Goal: Information Seeking & Learning: Find specific fact

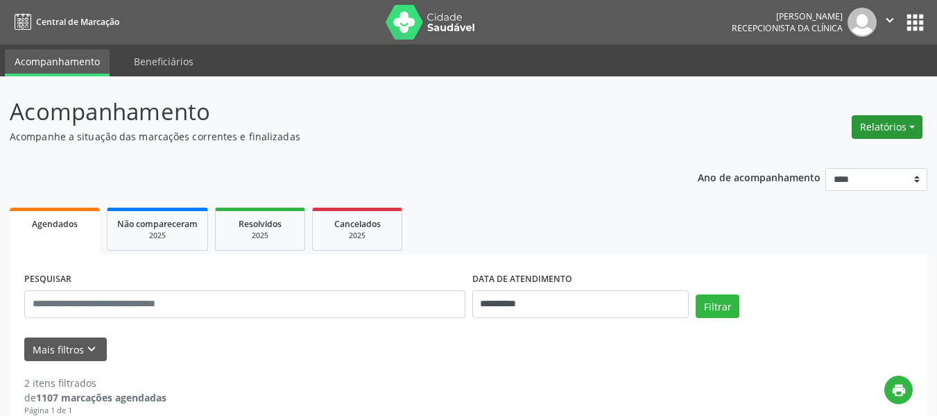
click at [914, 124] on button "Relatórios" at bounding box center [887, 127] width 71 height 24
click at [834, 157] on link "Agendamentos" at bounding box center [848, 156] width 149 height 19
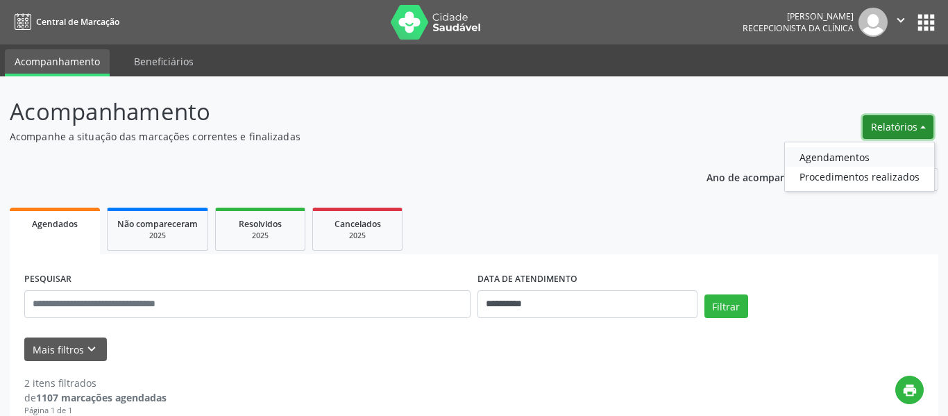
select select "*"
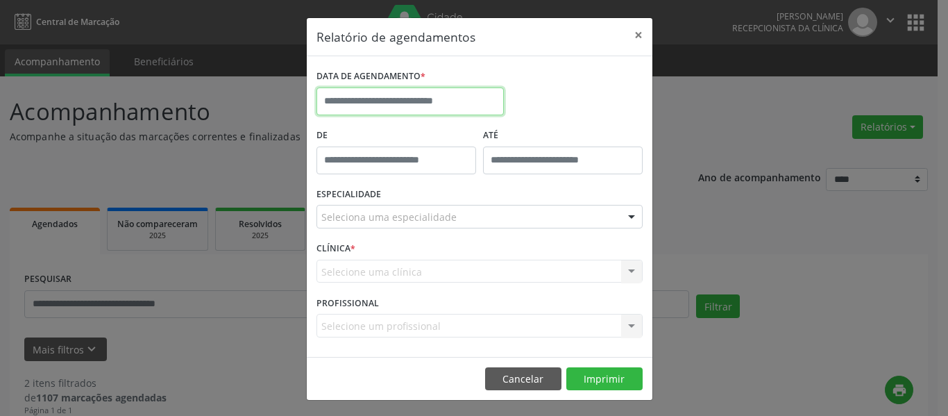
click at [350, 99] on input "text" at bounding box center [409, 101] width 187 height 28
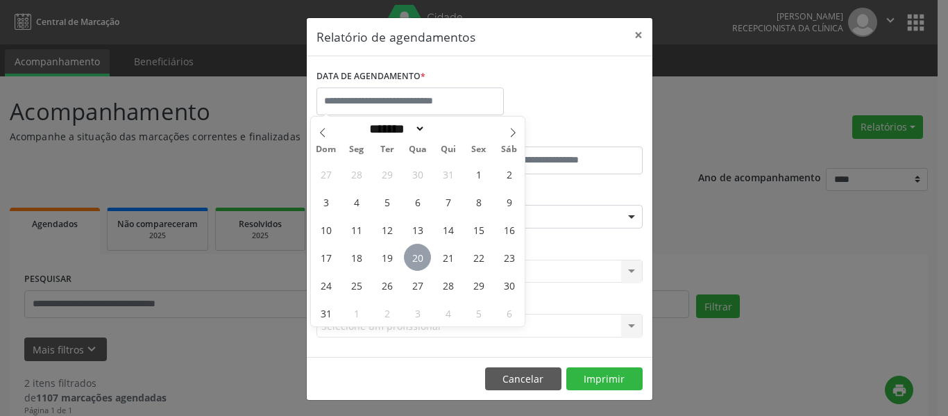
click at [417, 256] on span "20" at bounding box center [417, 257] width 27 height 27
type input "**********"
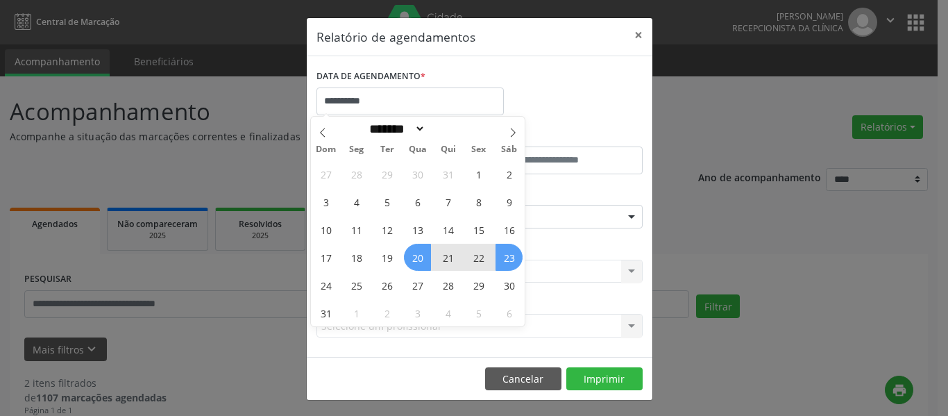
click at [511, 257] on span "23" at bounding box center [508, 257] width 27 height 27
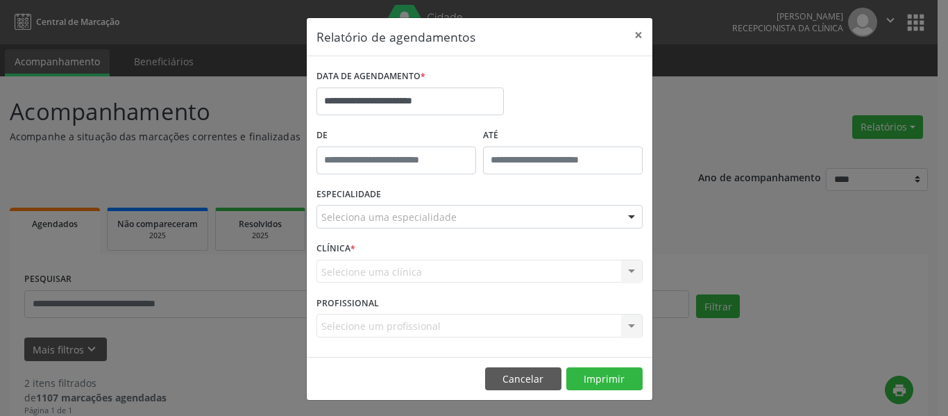
click at [624, 219] on div at bounding box center [631, 217] width 21 height 24
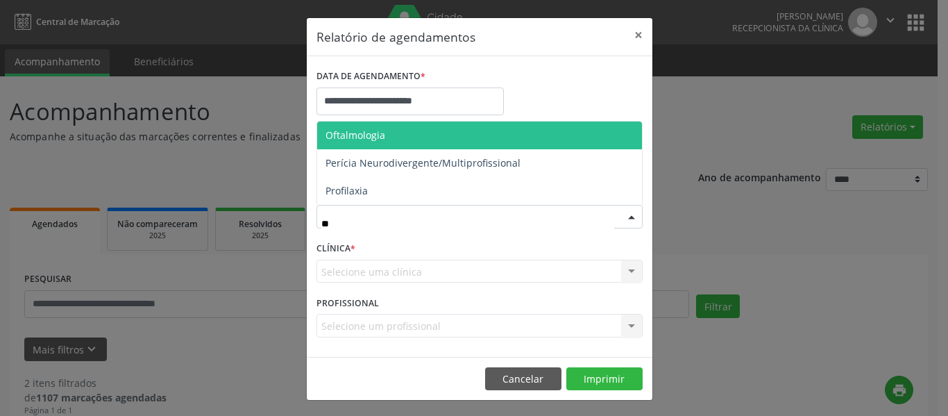
type input "***"
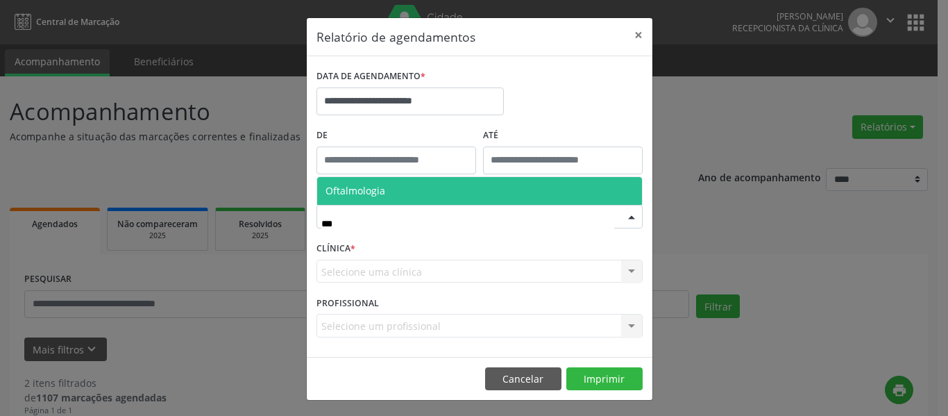
click at [377, 192] on span "Oftalmologia" at bounding box center [355, 190] width 60 height 13
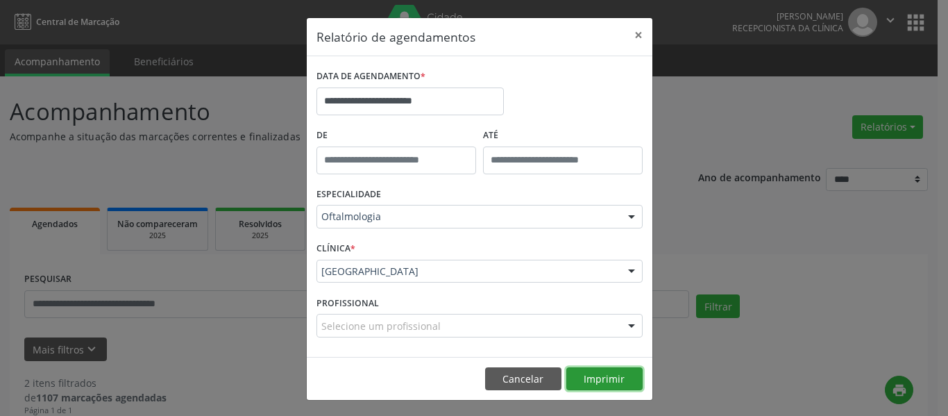
click at [601, 380] on button "Imprimir" at bounding box center [604, 379] width 76 height 24
click at [632, 37] on button "×" at bounding box center [639, 35] width 28 height 34
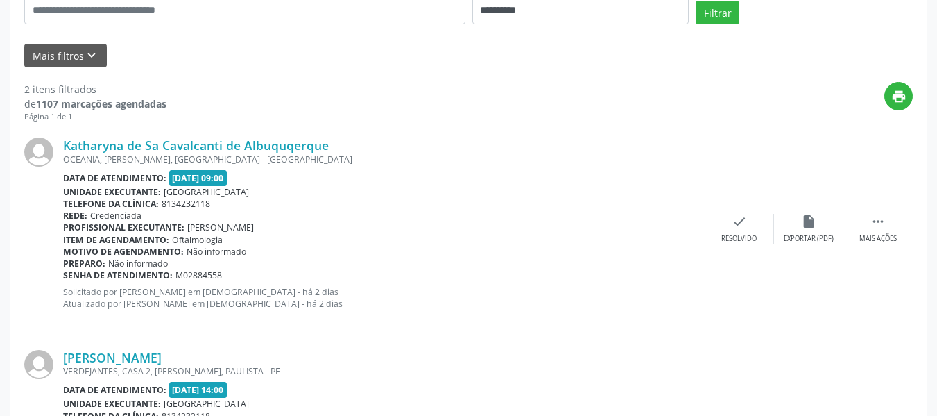
scroll to position [347, 0]
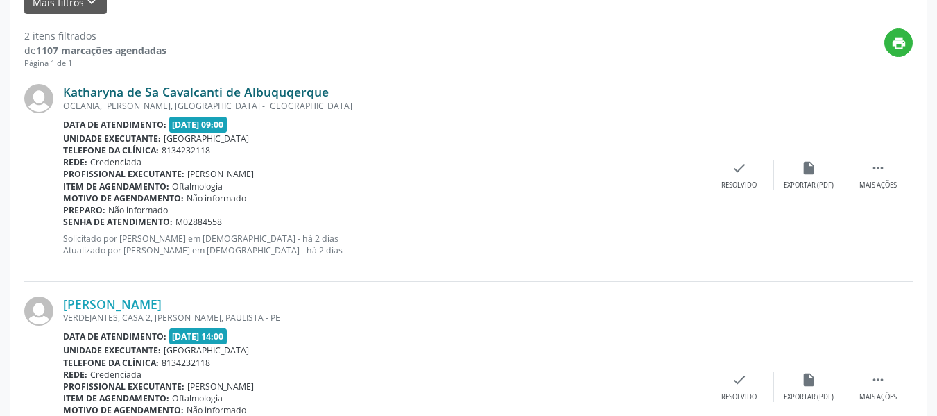
click at [165, 90] on link "Katharyna de Sa Cavalcanti de Albuquqerque" at bounding box center [196, 91] width 266 height 15
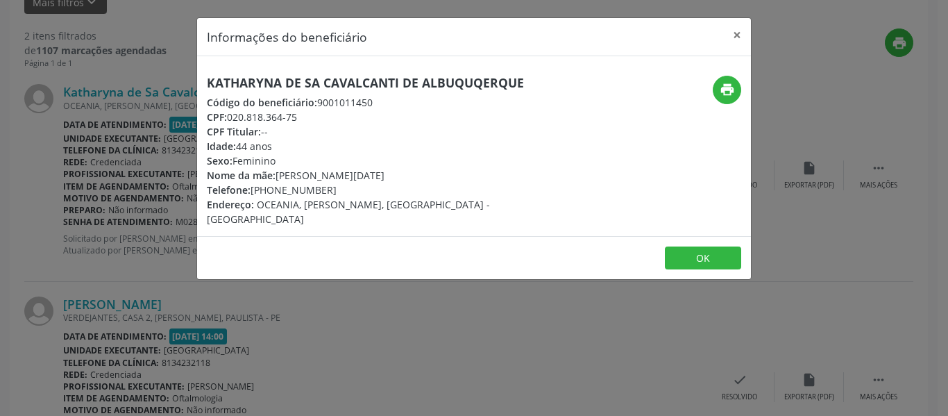
click at [207, 83] on h5 "Katharyna de Sa Cavalcanti de Albuquqerque" at bounding box center [382, 83] width 350 height 15
drag, startPoint x: 207, startPoint y: 103, endPoint x: 300, endPoint y: 121, distance: 94.9
click at [300, 121] on div "Katharyna de Sa Cavalcanti de Albuquqerque Código do beneficiário: 9001011450 C…" at bounding box center [382, 151] width 350 height 151
copy div "Código do beneficiário: 9001011450 CPF: 020.818.364-75"
drag, startPoint x: 739, startPoint y: 31, endPoint x: 704, endPoint y: 33, distance: 34.8
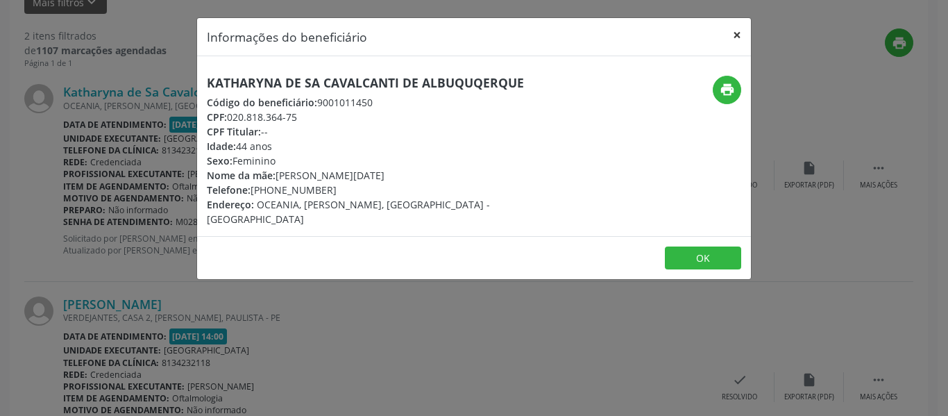
click at [739, 31] on button "×" at bounding box center [737, 35] width 28 height 34
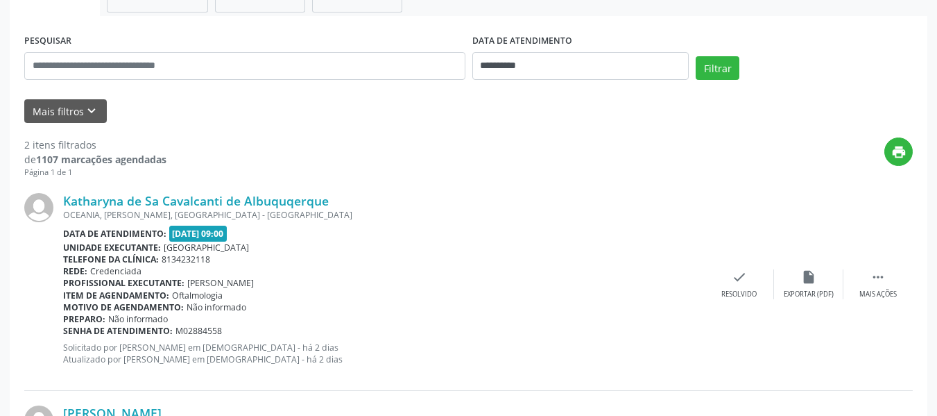
scroll to position [240, 0]
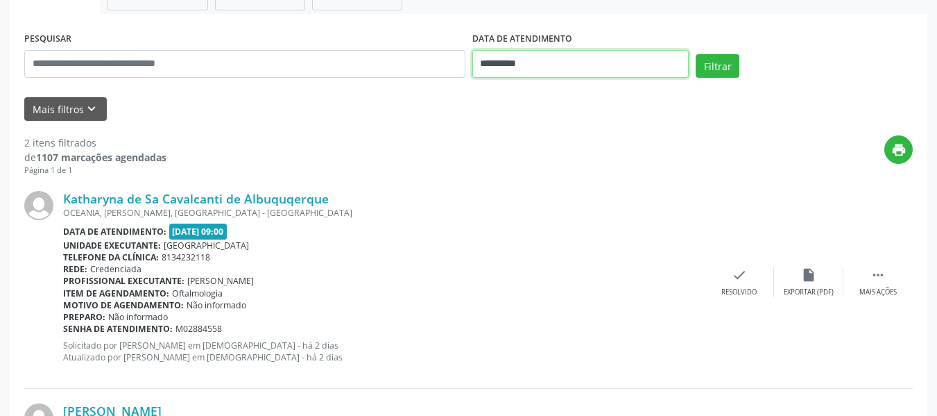
click at [538, 58] on input "**********" at bounding box center [581, 64] width 217 height 28
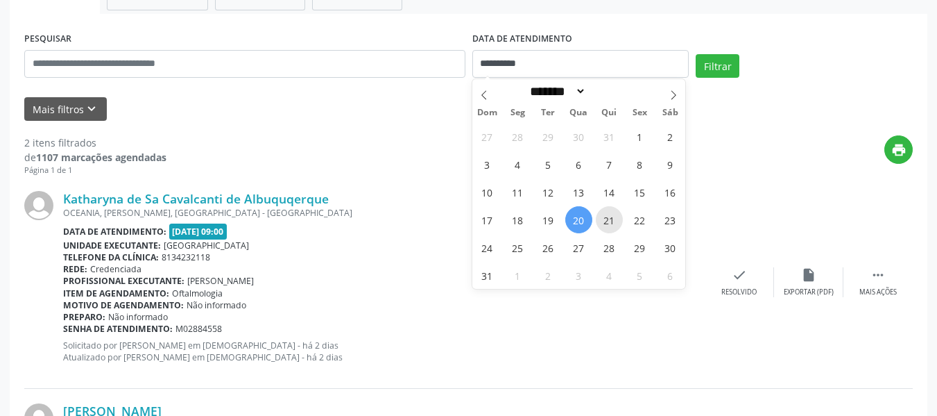
click at [616, 221] on span "21" at bounding box center [609, 219] width 27 height 27
type input "**********"
click at [612, 220] on span "21" at bounding box center [609, 219] width 27 height 27
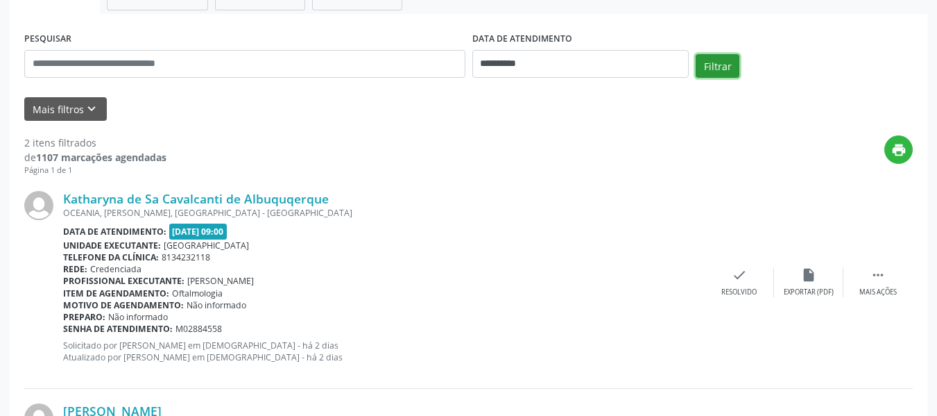
click at [719, 63] on button "Filtrar" at bounding box center [718, 66] width 44 height 24
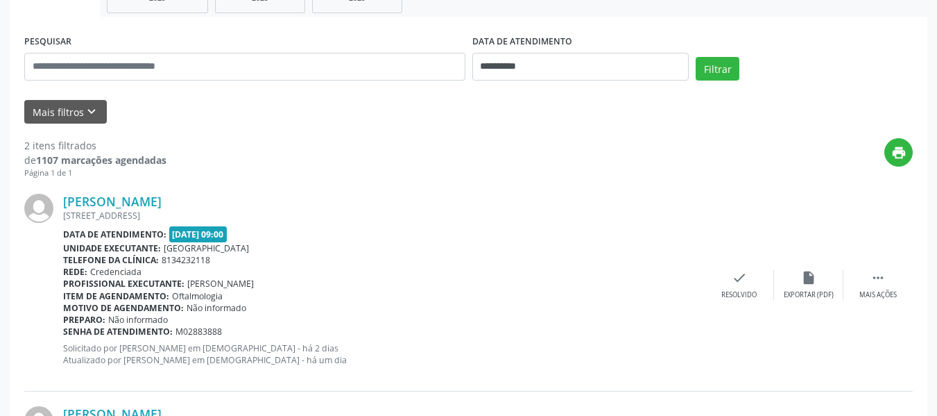
scroll to position [171, 0]
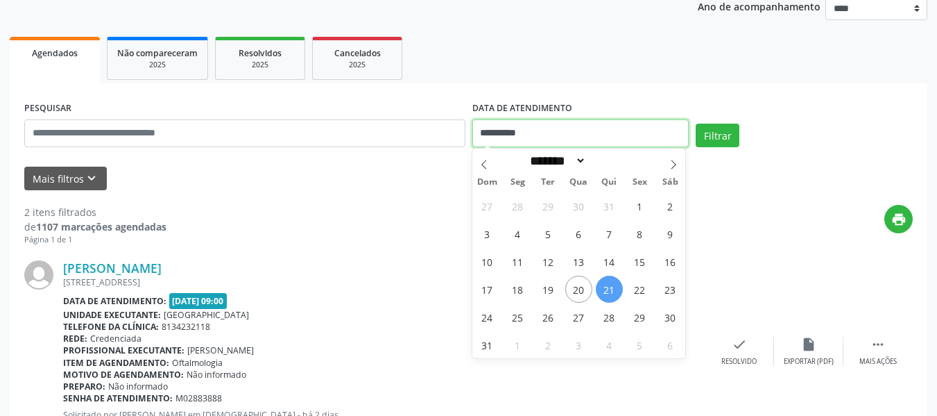
click at [549, 133] on input "**********" at bounding box center [581, 133] width 217 height 28
click at [643, 296] on span "22" at bounding box center [640, 288] width 27 height 27
type input "**********"
click at [642, 295] on span "22" at bounding box center [640, 288] width 27 height 27
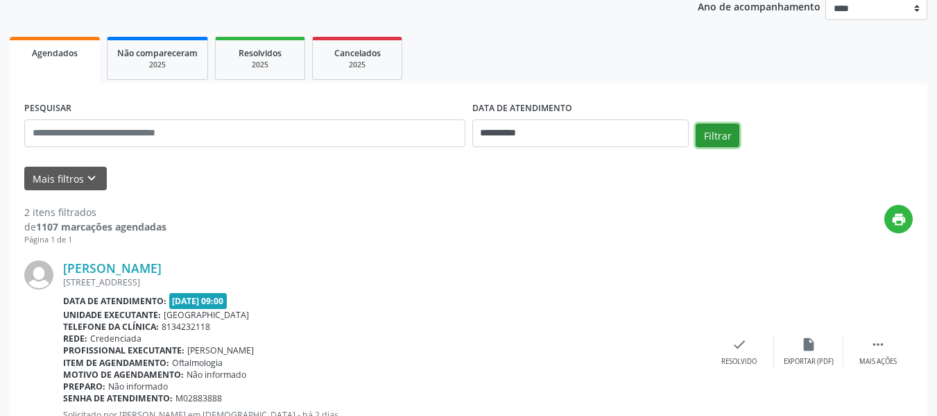
click at [723, 131] on button "Filtrar" at bounding box center [718, 136] width 44 height 24
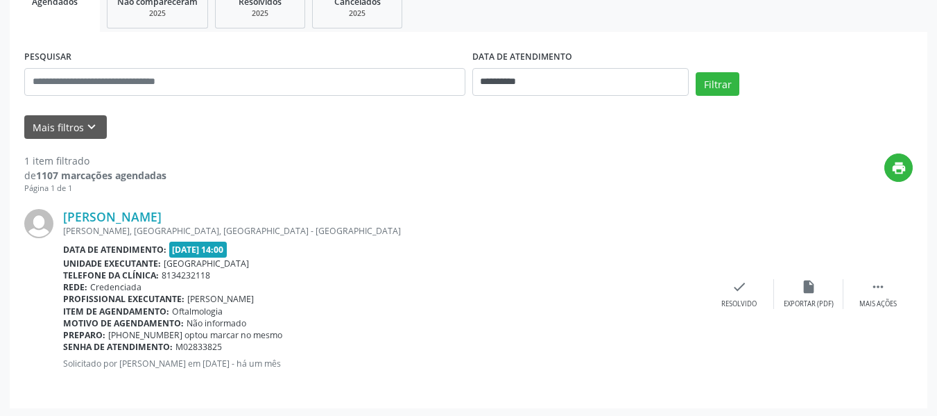
scroll to position [224, 0]
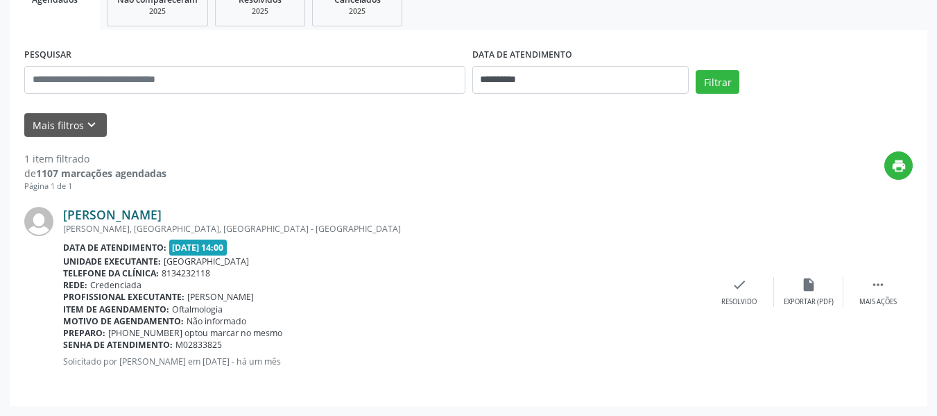
click at [122, 213] on link "[PERSON_NAME]" at bounding box center [112, 214] width 99 height 15
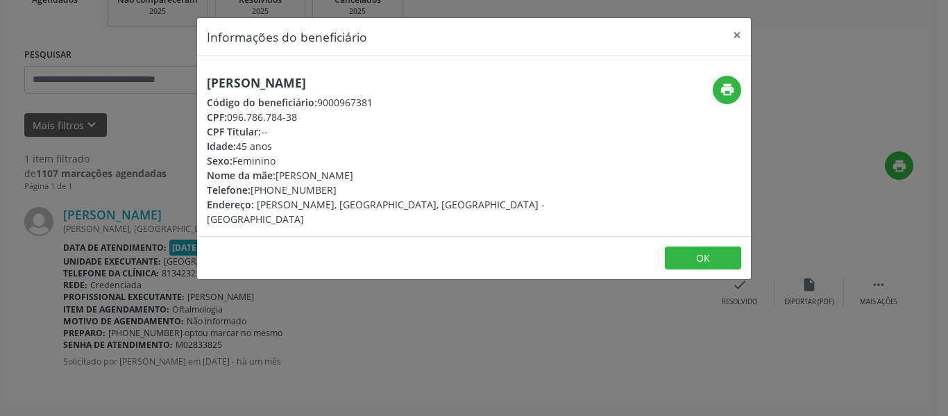
drag, startPoint x: 207, startPoint y: 101, endPoint x: 302, endPoint y: 119, distance: 96.6
click at [302, 119] on div "[PERSON_NAME] Código do beneficiário: 9000967381 CPF: 096.786.784-38 CPF Titula…" at bounding box center [382, 151] width 350 height 151
copy div "Código do beneficiário: 9000967381 CPF: 096.786.784-38"
click at [738, 34] on button "×" at bounding box center [737, 35] width 28 height 34
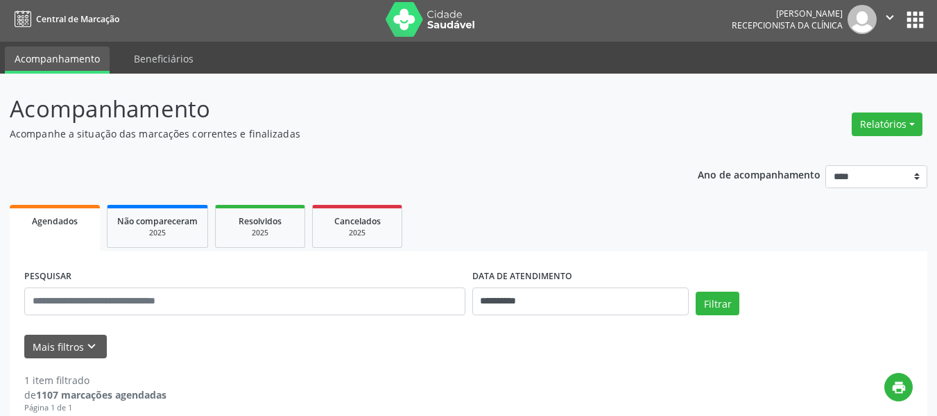
scroll to position [0, 0]
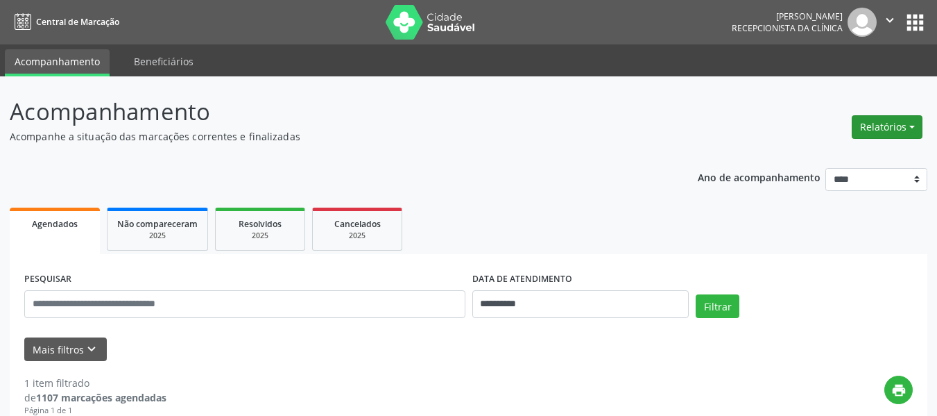
click at [913, 127] on button "Relatórios" at bounding box center [887, 127] width 71 height 24
click at [850, 156] on link "Agendamentos" at bounding box center [848, 156] width 149 height 19
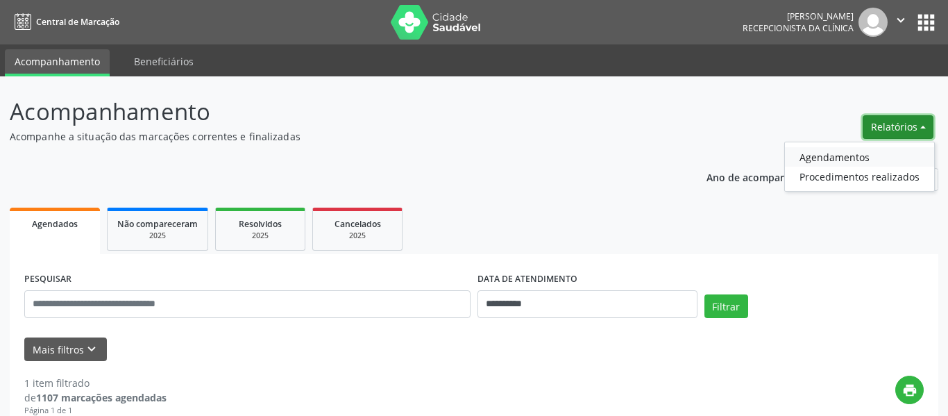
select select "*"
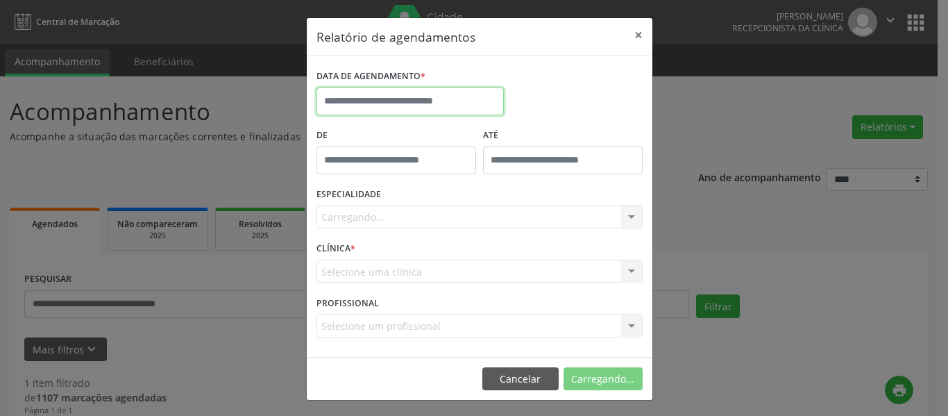
click at [350, 101] on input "text" at bounding box center [409, 101] width 187 height 28
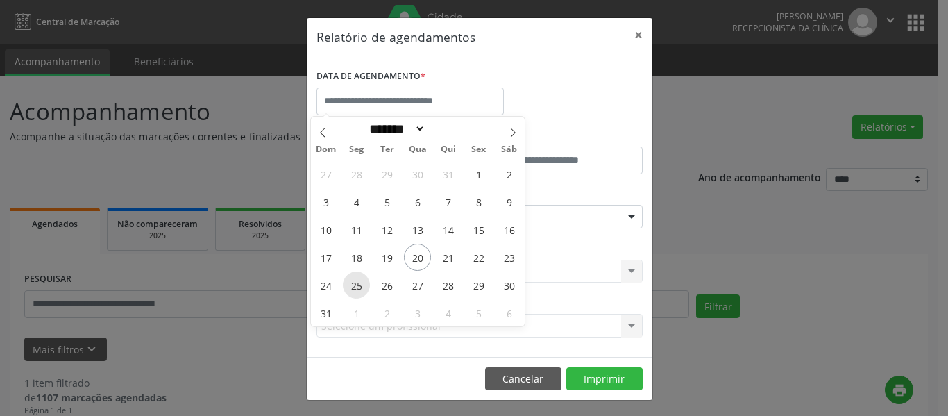
click at [353, 289] on span "25" at bounding box center [356, 284] width 27 height 27
type input "**********"
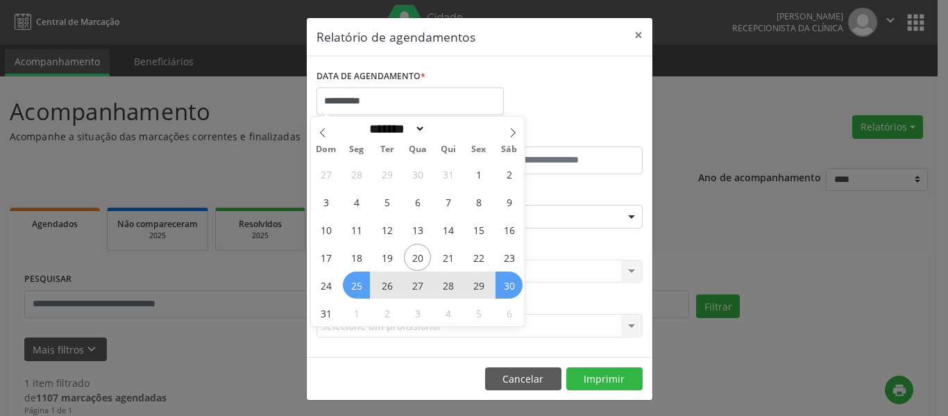
click at [514, 287] on span "30" at bounding box center [508, 284] width 27 height 27
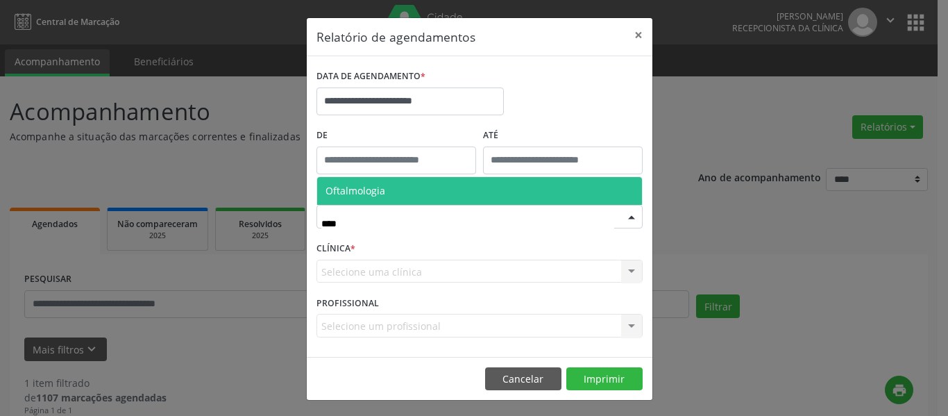
type input "*****"
click at [381, 187] on span "Oftalmologia" at bounding box center [479, 191] width 325 height 28
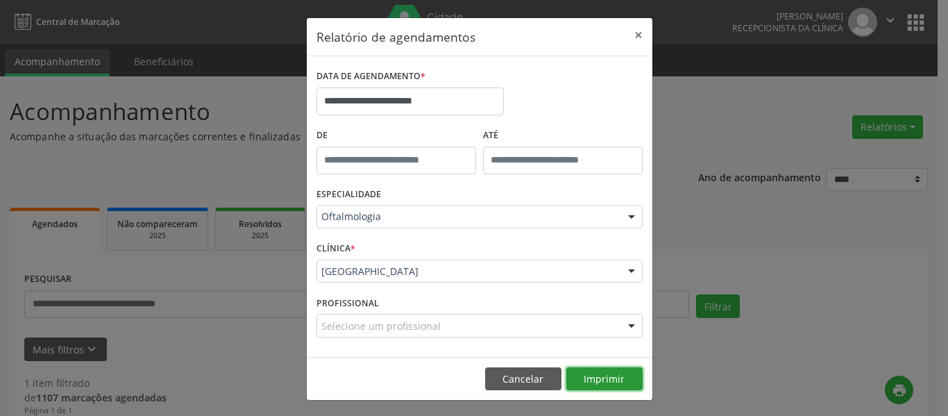
click at [594, 375] on button "Imprimir" at bounding box center [604, 379] width 76 height 24
click at [629, 34] on button "×" at bounding box center [639, 35] width 28 height 34
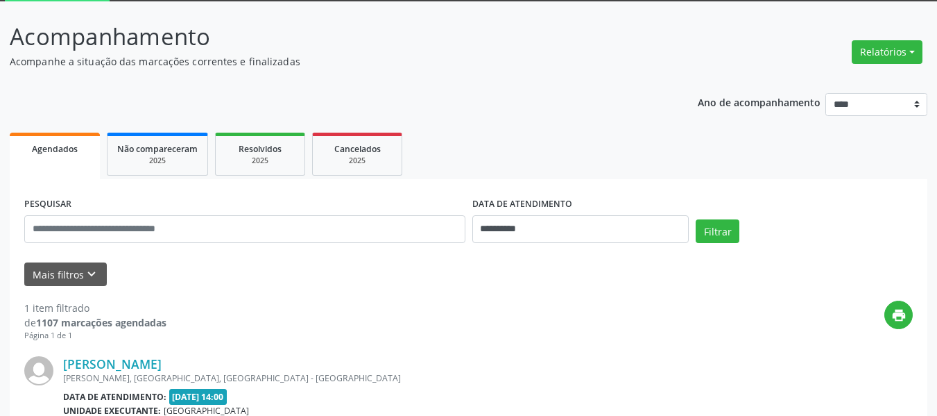
scroll to position [16, 0]
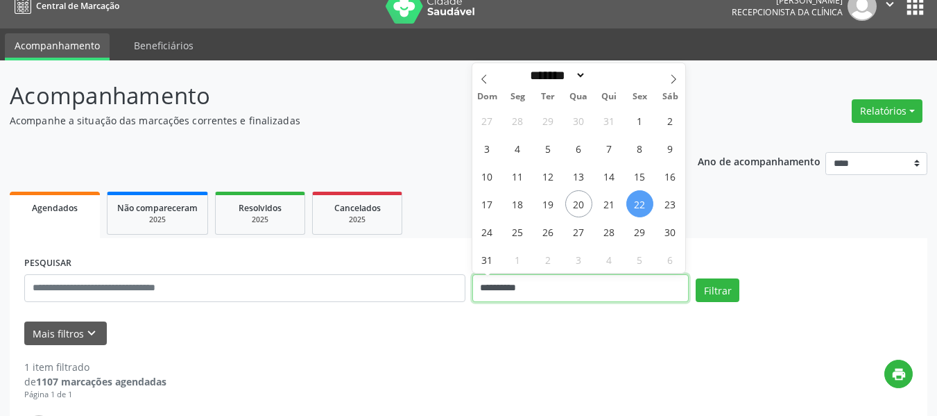
click at [529, 289] on input "**********" at bounding box center [581, 288] width 217 height 28
click at [579, 231] on span "27" at bounding box center [579, 231] width 27 height 27
type input "**********"
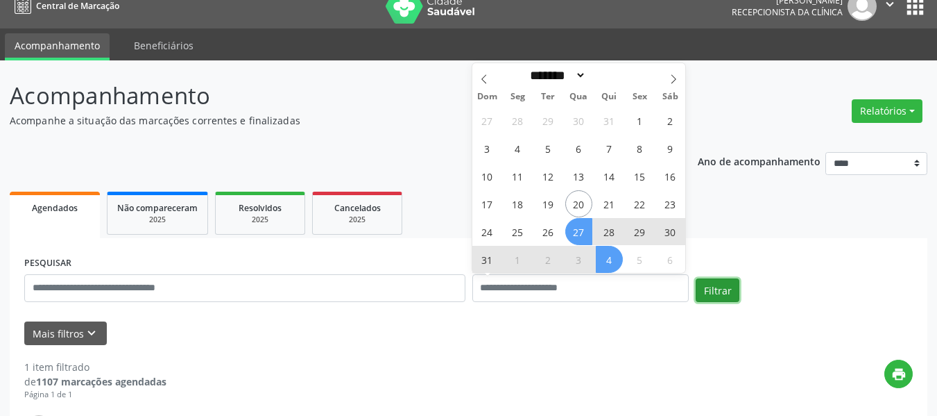
select select "*"
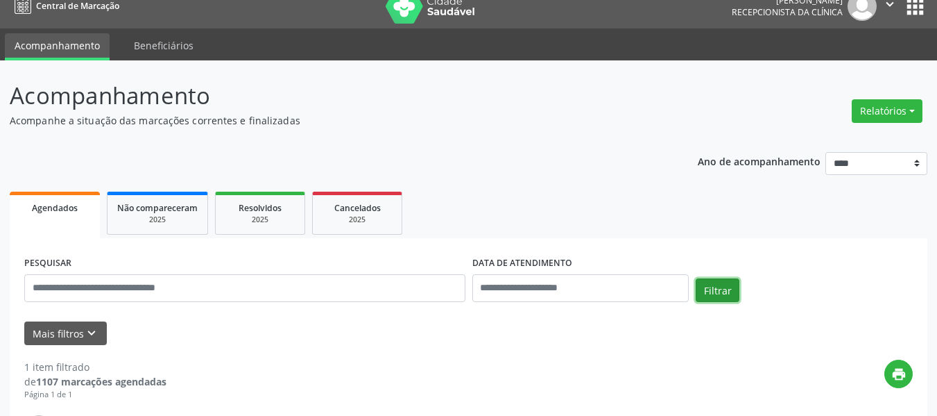
click at [720, 289] on button "Filtrar" at bounding box center [718, 290] width 44 height 24
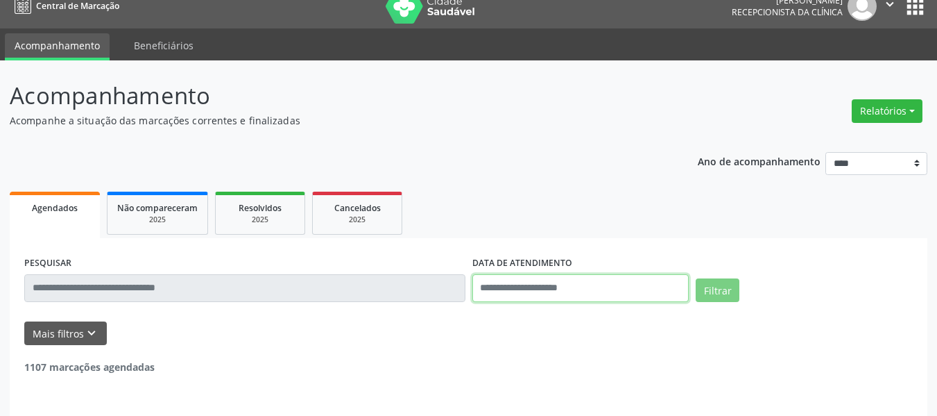
click at [507, 281] on input "text" at bounding box center [581, 288] width 217 height 28
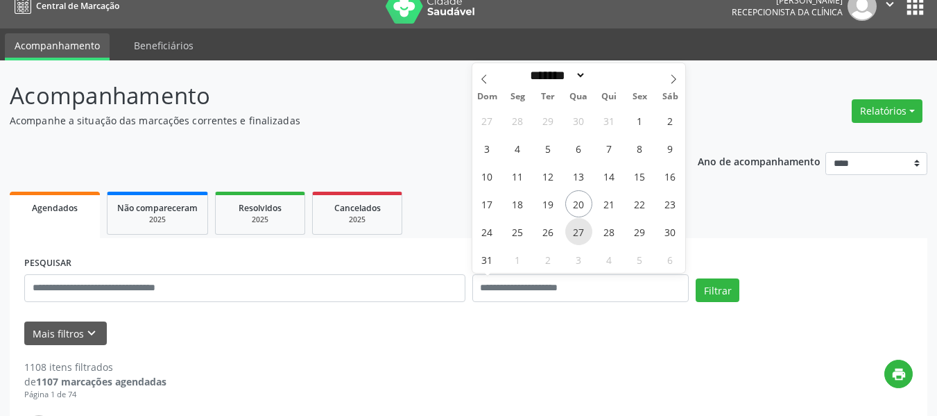
click at [580, 235] on span "27" at bounding box center [579, 231] width 27 height 27
type input "**********"
click at [580, 235] on span "27" at bounding box center [579, 231] width 27 height 27
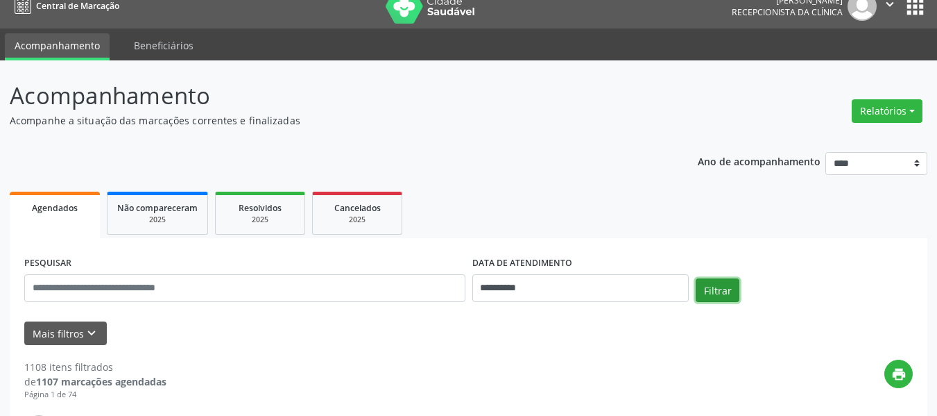
click at [717, 288] on button "Filtrar" at bounding box center [718, 290] width 44 height 24
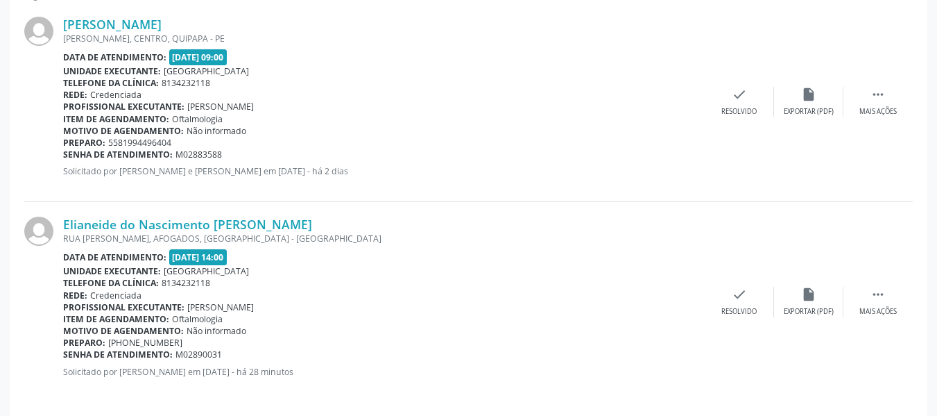
scroll to position [425, 0]
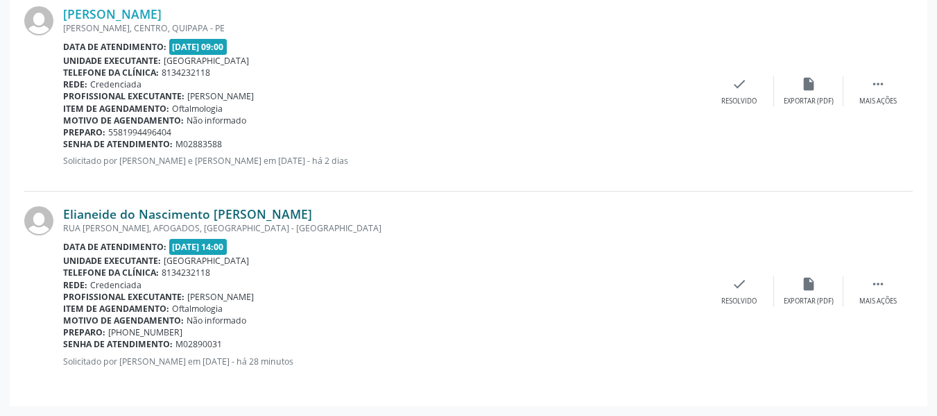
click at [163, 214] on link "Elianeide do Nascimento [PERSON_NAME]" at bounding box center [187, 213] width 249 height 15
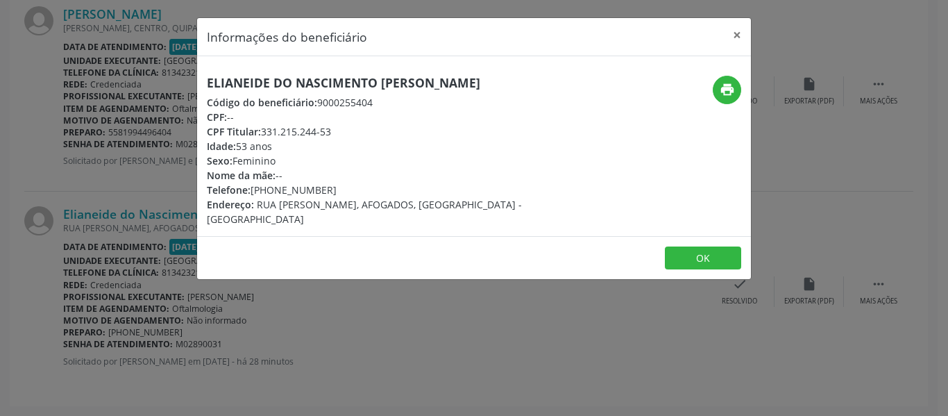
drag, startPoint x: 264, startPoint y: 131, endPoint x: 332, endPoint y: 130, distance: 68.0
click at [332, 130] on div "CPF Titular: 331.215.244-53" at bounding box center [382, 131] width 350 height 15
copy div "331.215.244-53"
click at [382, 124] on div "CPF Titular: 331.215.244-53" at bounding box center [382, 131] width 350 height 15
drag, startPoint x: 271, startPoint y: 190, endPoint x: 323, endPoint y: 192, distance: 52.1
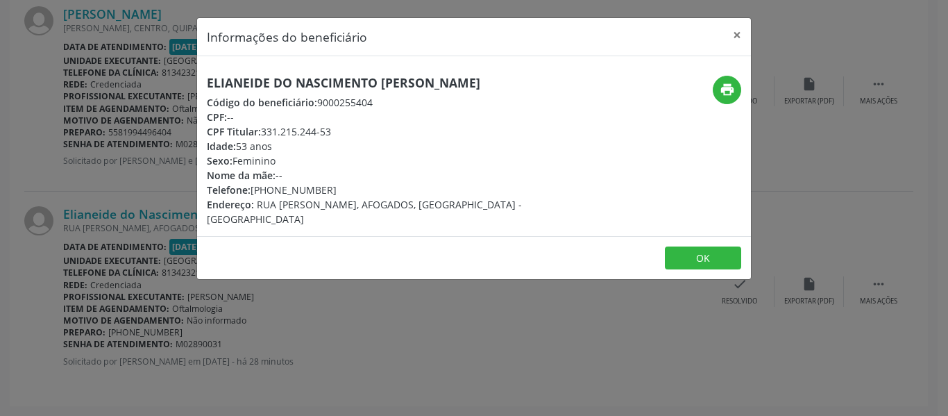
click at [323, 192] on div "Telefone: [PHONE_NUMBER]" at bounding box center [382, 189] width 350 height 15
copy div "99574-4206"
click at [735, 36] on button "×" at bounding box center [737, 35] width 28 height 34
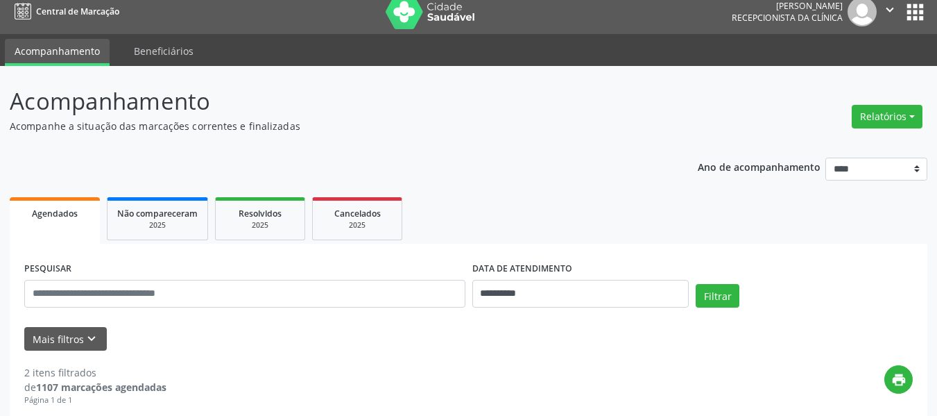
scroll to position [0, 0]
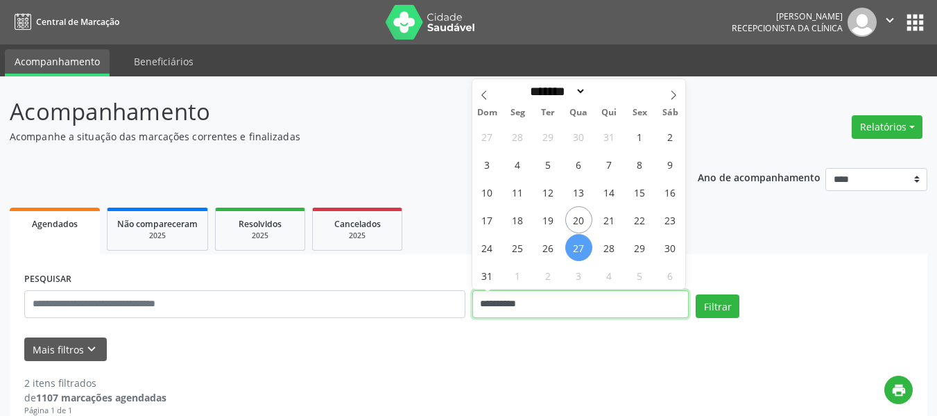
click at [547, 305] on input "**********" at bounding box center [581, 304] width 217 height 28
click at [547, 278] on span "2" at bounding box center [548, 275] width 27 height 27
type input "**********"
click at [547, 278] on span "2" at bounding box center [548, 275] width 27 height 27
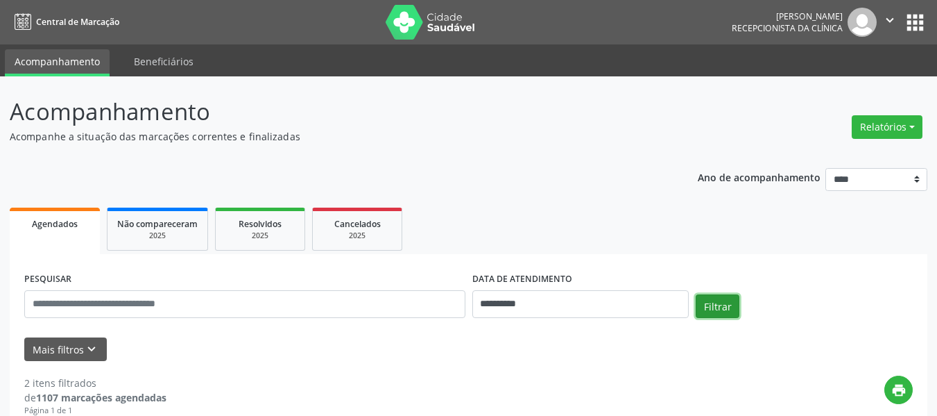
click at [713, 305] on button "Filtrar" at bounding box center [718, 306] width 44 height 24
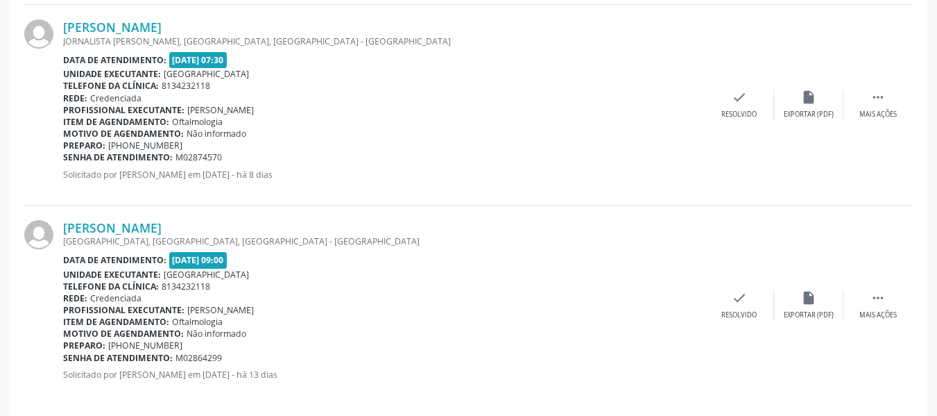
scroll to position [625, 0]
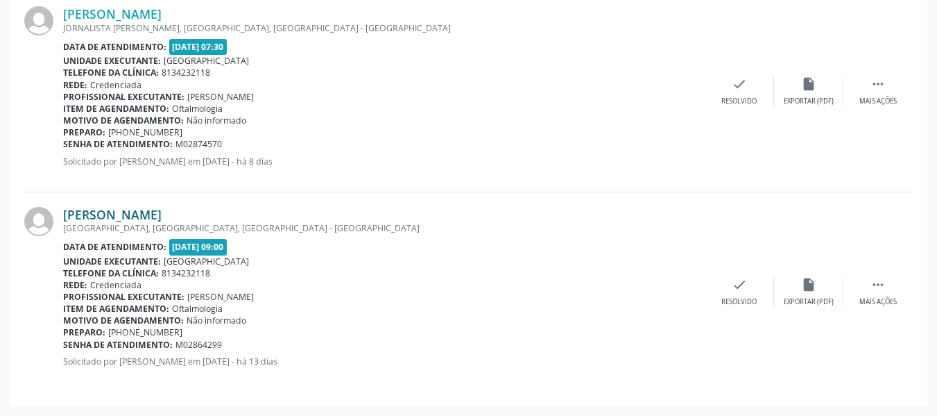
click at [132, 214] on link "[PERSON_NAME]" at bounding box center [112, 214] width 99 height 15
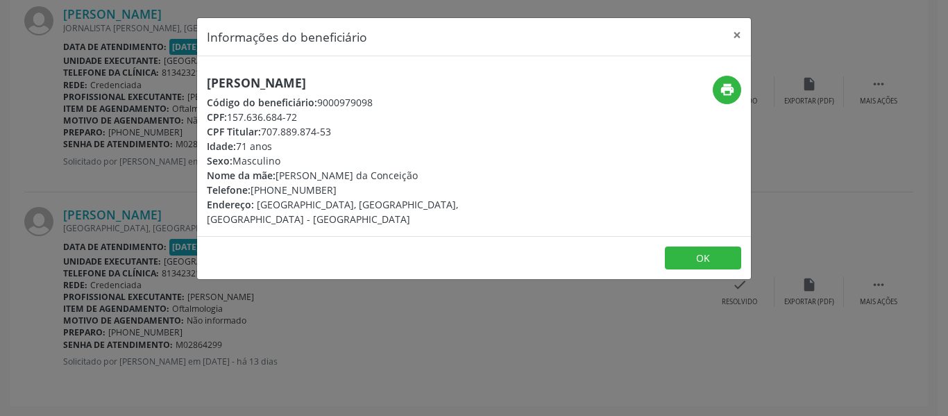
drag, startPoint x: 208, startPoint y: 101, endPoint x: 300, endPoint y: 116, distance: 92.9
click at [300, 116] on div "[PERSON_NAME] Código do beneficiário: 9000979098 CPF: 157.636.684-72 CPF Titula…" at bounding box center [382, 151] width 350 height 151
copy div "Código do beneficiário: 9000979098 CPF: 157.636.684-72"
drag, startPoint x: 738, startPoint y: 33, endPoint x: 727, endPoint y: 33, distance: 11.1
click at [737, 33] on button "×" at bounding box center [737, 35] width 28 height 34
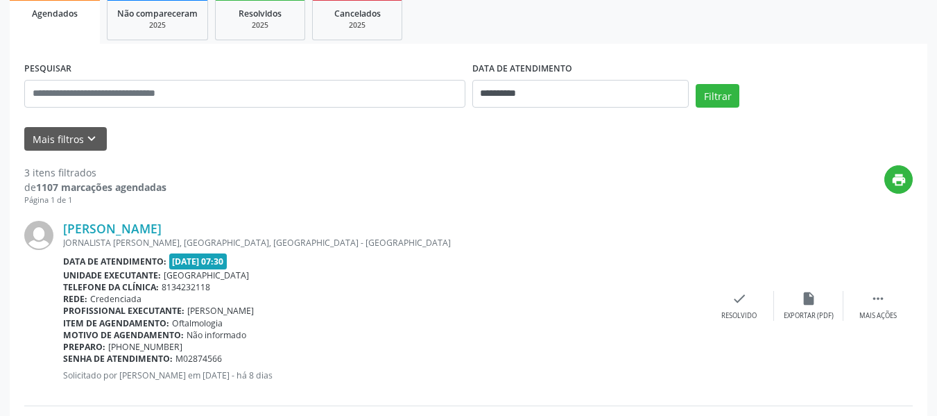
scroll to position [278, 0]
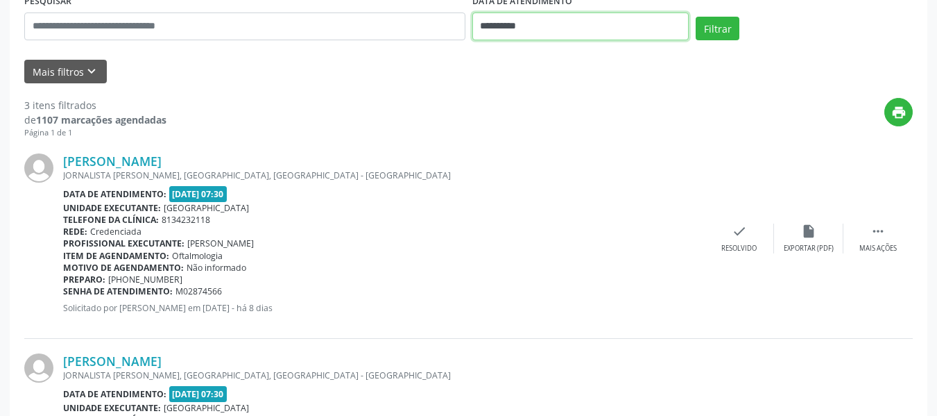
click at [518, 22] on input "**********" at bounding box center [581, 26] width 217 height 28
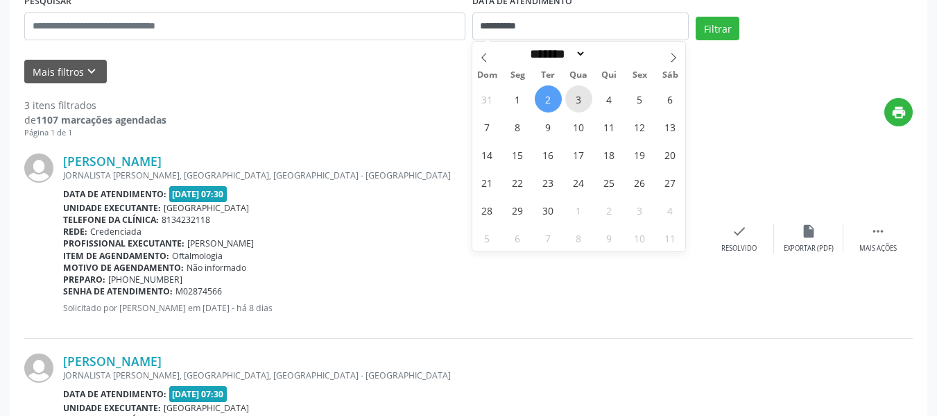
click at [579, 100] on span "3" at bounding box center [579, 98] width 27 height 27
type input "**********"
click at [579, 100] on span "3" at bounding box center [579, 98] width 27 height 27
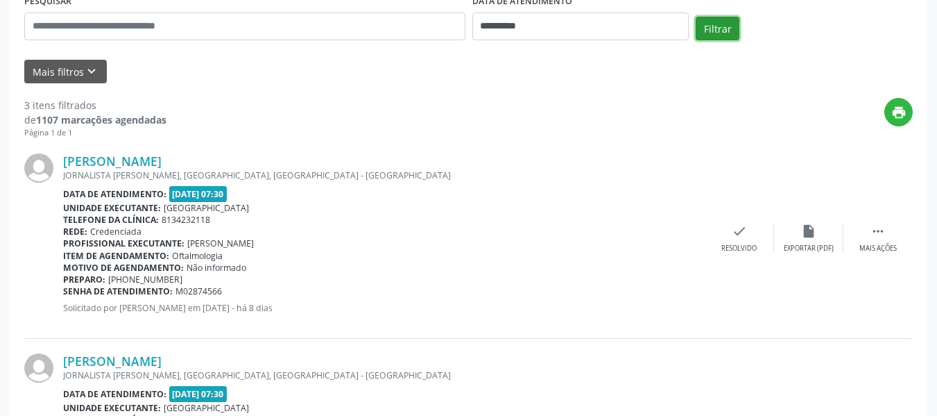
click at [715, 28] on button "Filtrar" at bounding box center [718, 29] width 44 height 24
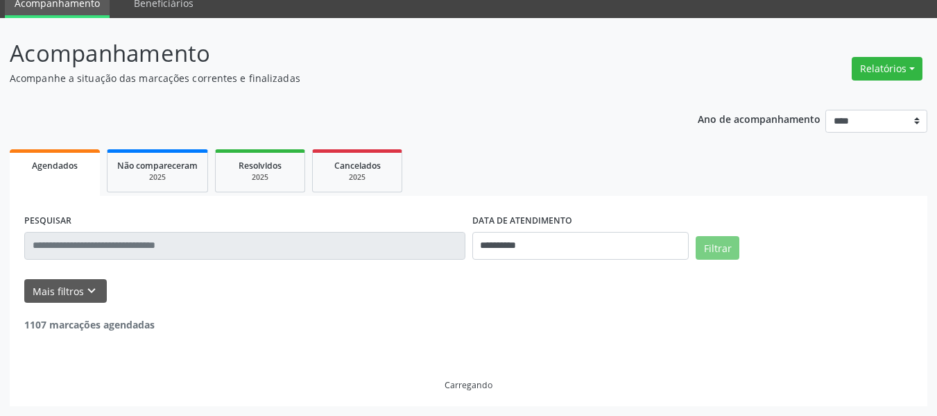
scroll to position [224, 0]
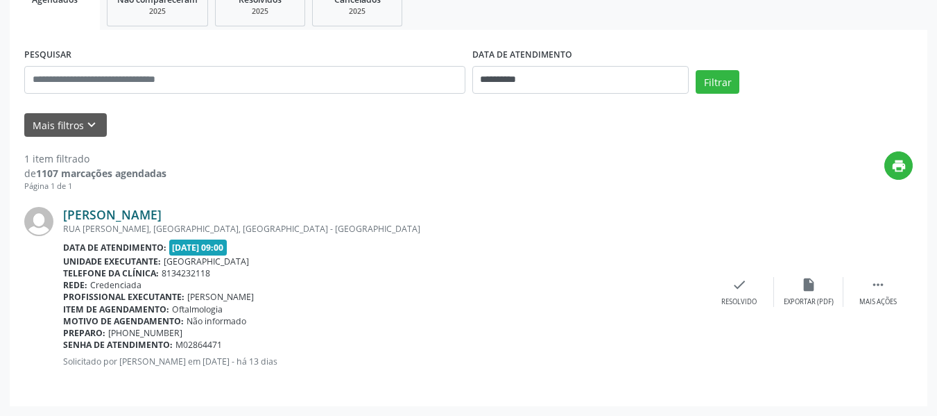
click at [130, 214] on link "[PERSON_NAME]" at bounding box center [112, 214] width 99 height 15
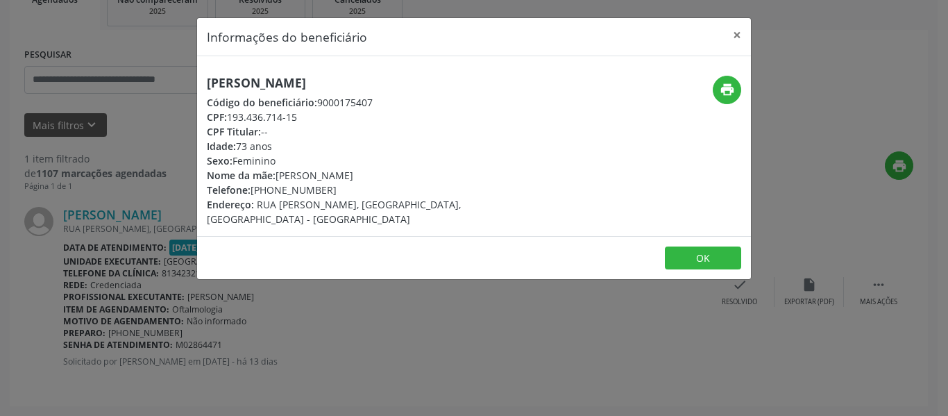
drag, startPoint x: 207, startPoint y: 103, endPoint x: 300, endPoint y: 117, distance: 94.1
click at [300, 117] on div "[PERSON_NAME] Código do beneficiário: 9000175407 CPF: 193.436.714-15 CPF Titula…" at bounding box center [382, 151] width 350 height 151
copy div "Código do beneficiário: 9000175407 CPF: 193.436.714-15"
click at [738, 33] on button "×" at bounding box center [737, 35] width 28 height 34
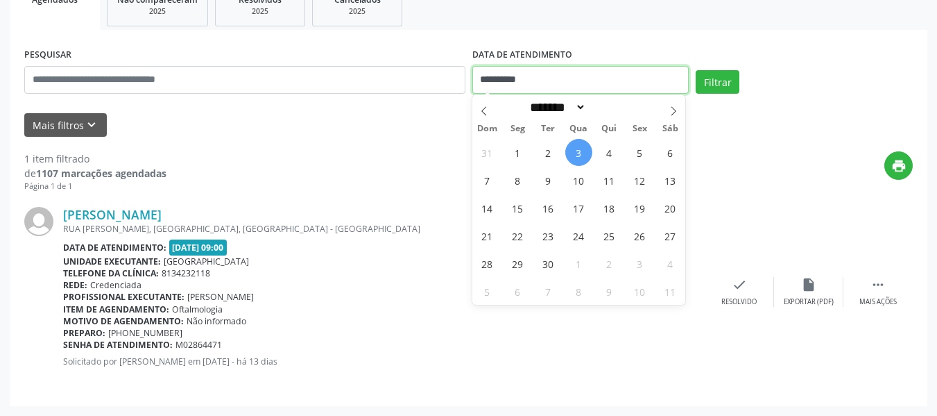
click at [513, 85] on input "**********" at bounding box center [581, 80] width 217 height 28
click at [482, 112] on icon at bounding box center [484, 111] width 10 height 10
select select "*"
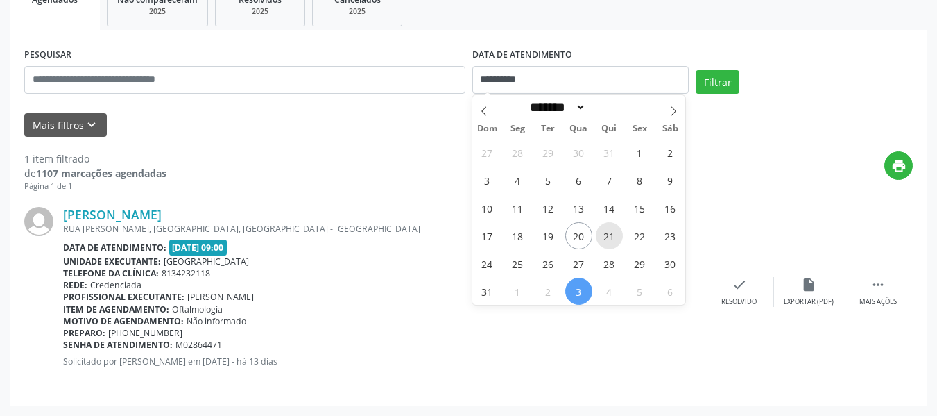
click at [609, 235] on span "21" at bounding box center [609, 235] width 27 height 27
type input "**********"
click at [609, 235] on span "21" at bounding box center [609, 235] width 27 height 27
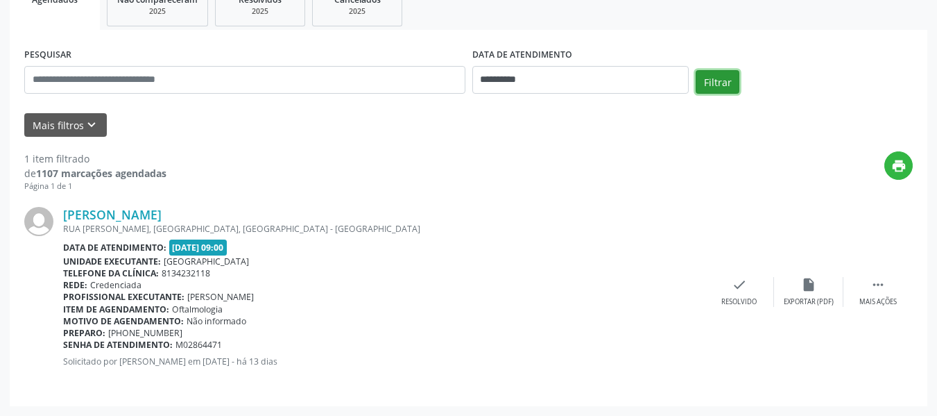
click at [715, 78] on button "Filtrar" at bounding box center [718, 82] width 44 height 24
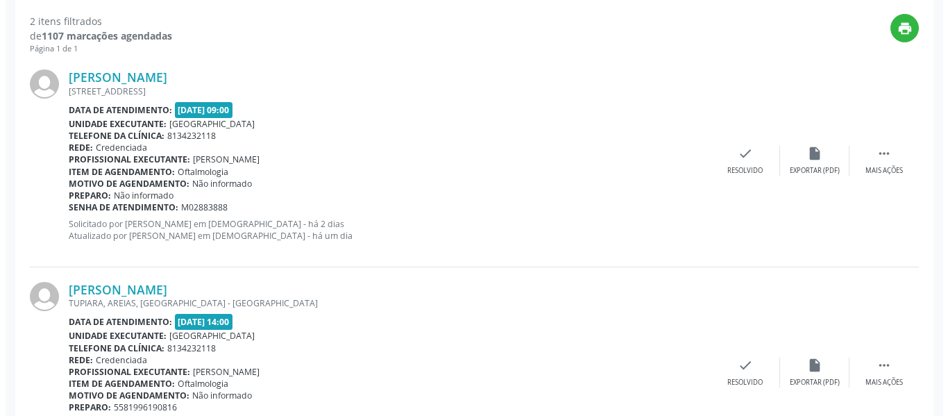
scroll to position [363, 0]
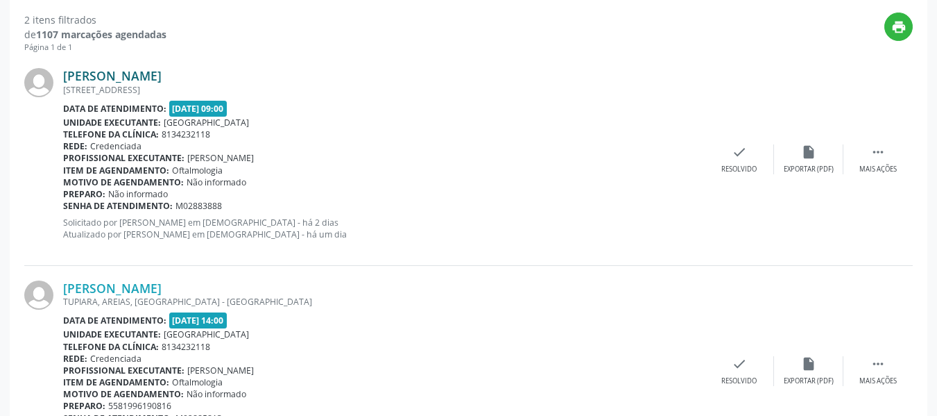
click at [162, 74] on link "[PERSON_NAME]" at bounding box center [112, 75] width 99 height 15
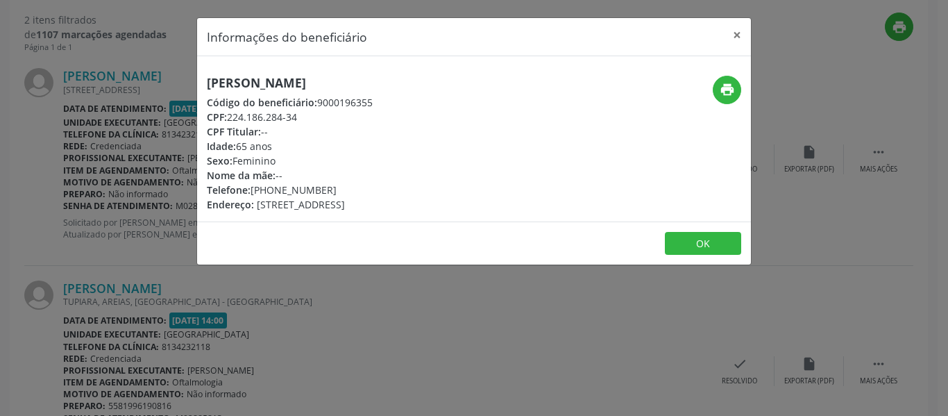
drag, startPoint x: 207, startPoint y: 100, endPoint x: 303, endPoint y: 114, distance: 96.9
click at [303, 114] on div "[PERSON_NAME] Código do beneficiário: 9000196355 CPF: 224.186.284-34 CPF Titula…" at bounding box center [290, 144] width 166 height 136
copy div "Código do beneficiário: 9000196355 CPF: 224.186.284-34"
click at [738, 36] on button "×" at bounding box center [737, 35] width 28 height 34
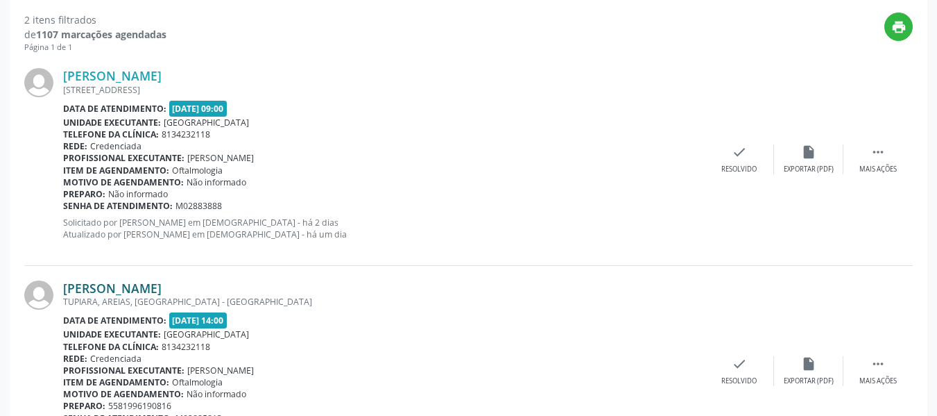
click at [119, 289] on link "[PERSON_NAME]" at bounding box center [112, 287] width 99 height 15
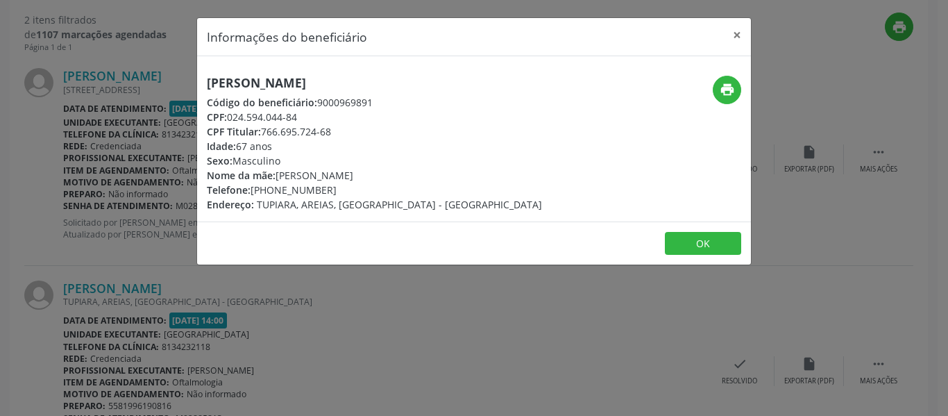
drag, startPoint x: 207, startPoint y: 101, endPoint x: 300, endPoint y: 117, distance: 95.1
click at [300, 117] on div "[PERSON_NAME] Código do beneficiário: 9000969891 CPF: 024.594.044-84 CPF Titula…" at bounding box center [374, 144] width 335 height 136
copy div "Código do beneficiário: 9000969891 CPF: 024.594.044-84"
